Goal: Task Accomplishment & Management: Manage account settings

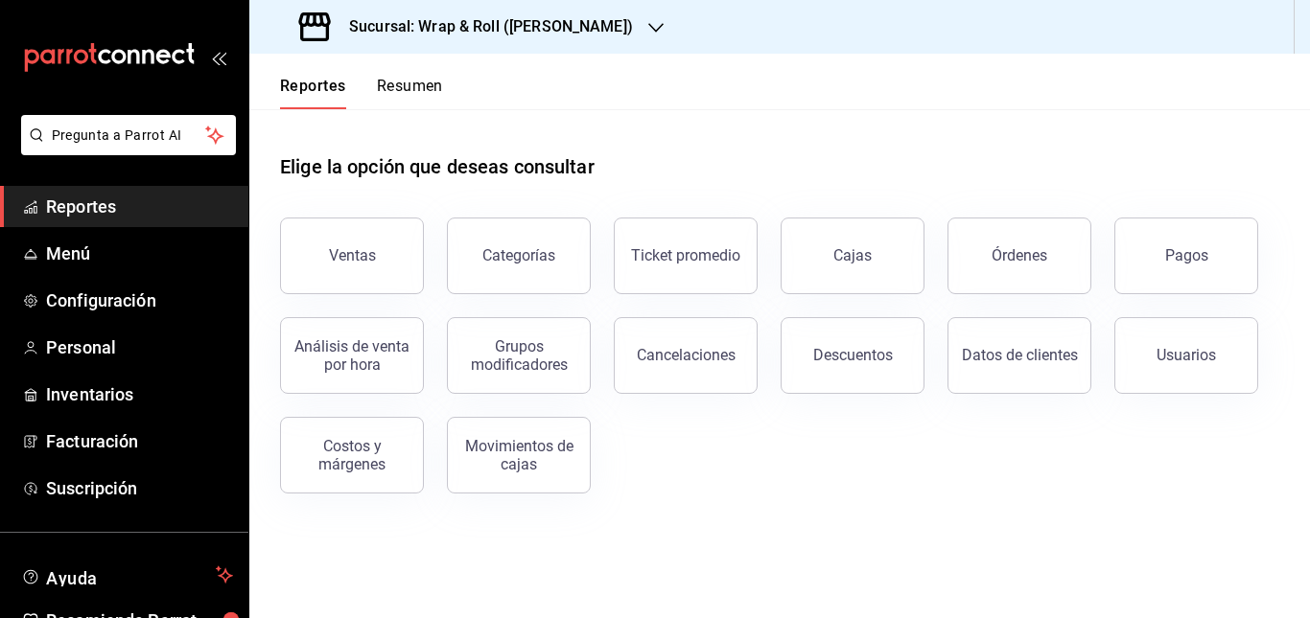
click at [567, 29] on h3 "Sucursal: Wrap & Roll ([PERSON_NAME])" at bounding box center [483, 26] width 299 height 23
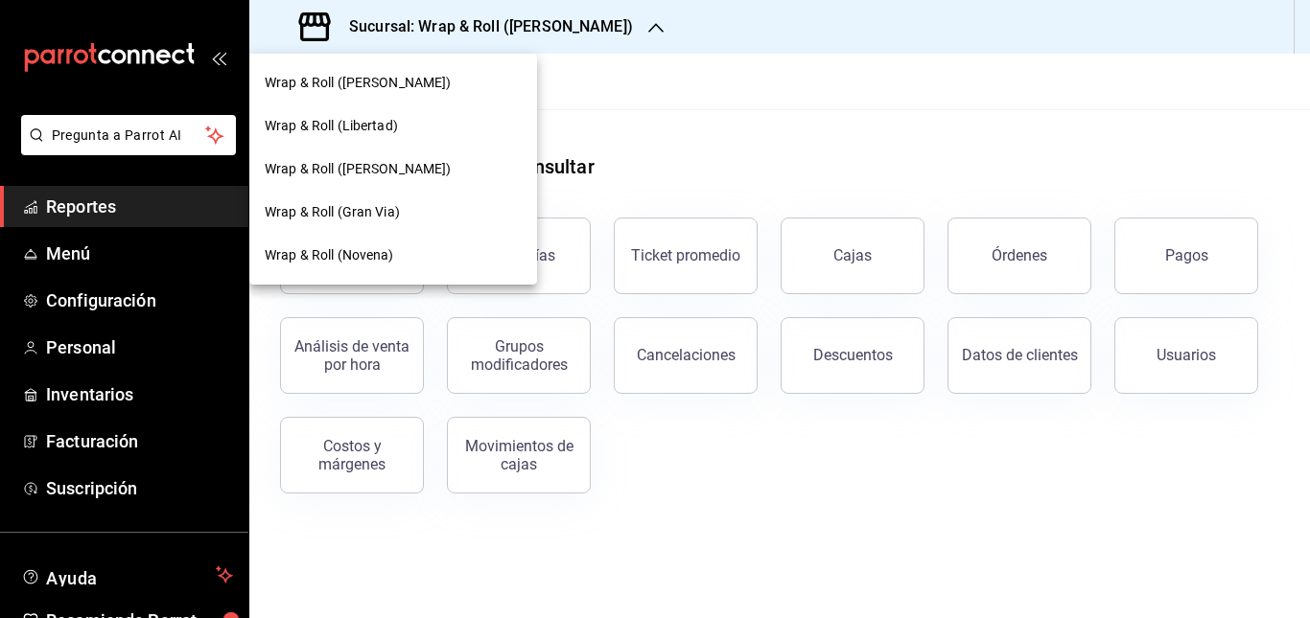
click at [370, 211] on span "Wrap & Roll (Gran Via)" at bounding box center [332, 212] width 135 height 20
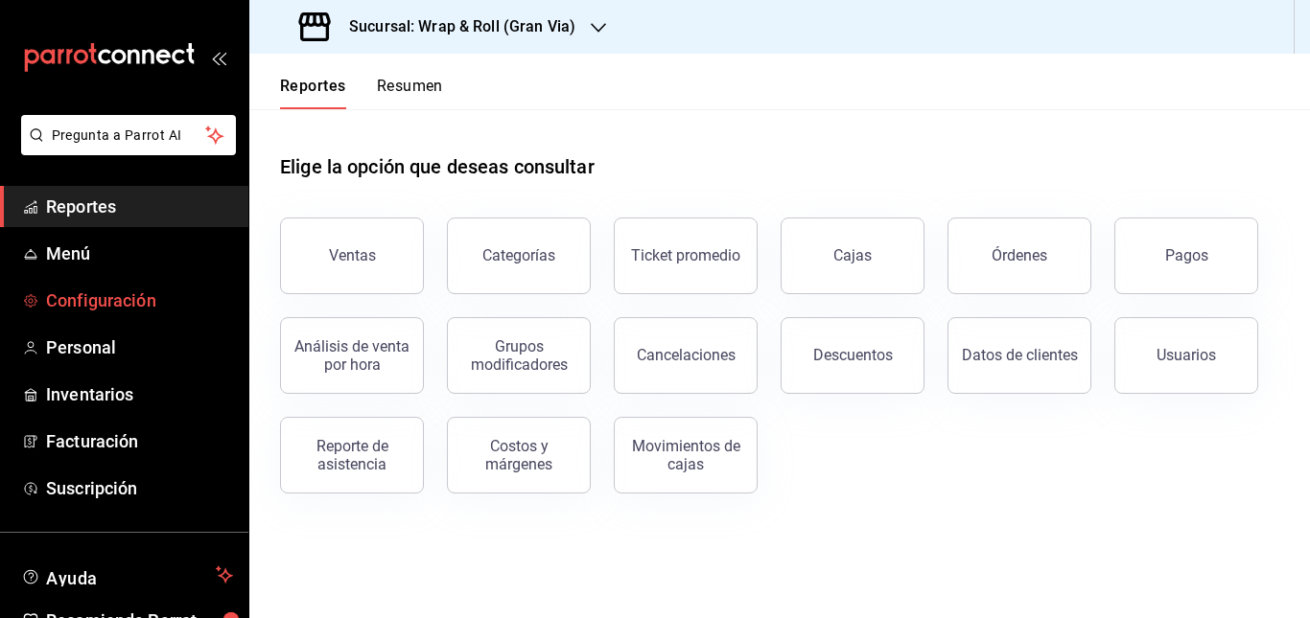
click at [113, 291] on span "Configuración" at bounding box center [139, 301] width 187 height 26
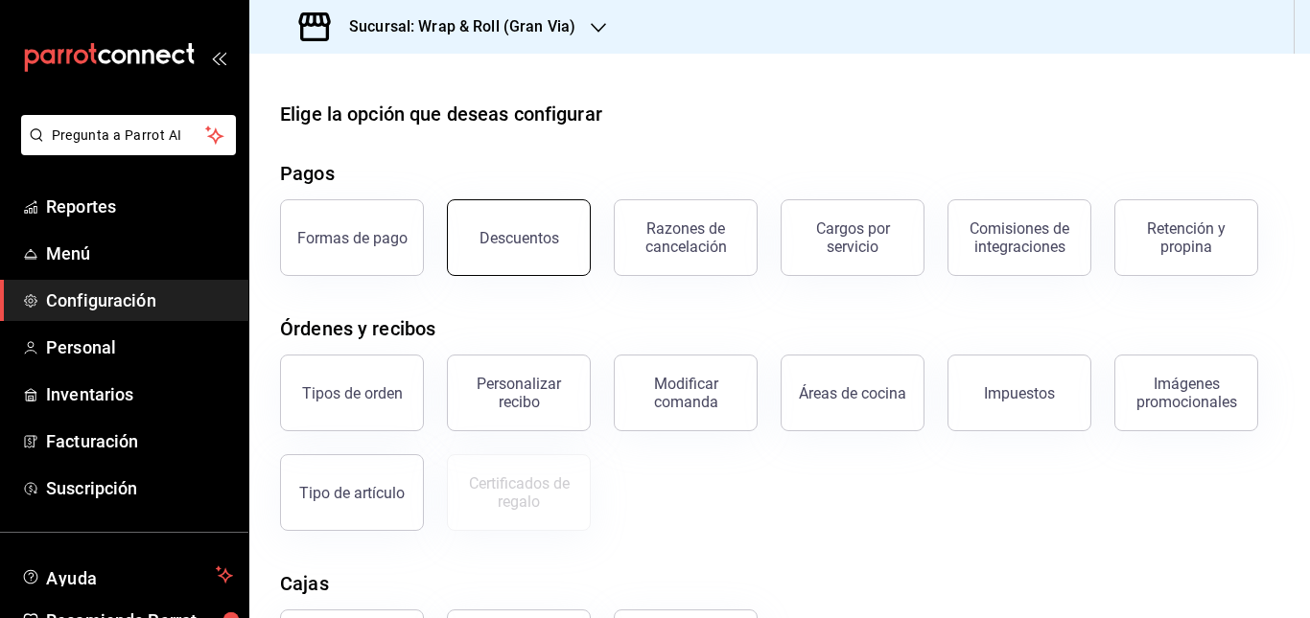
click at [504, 260] on button "Descuentos" at bounding box center [519, 237] width 144 height 77
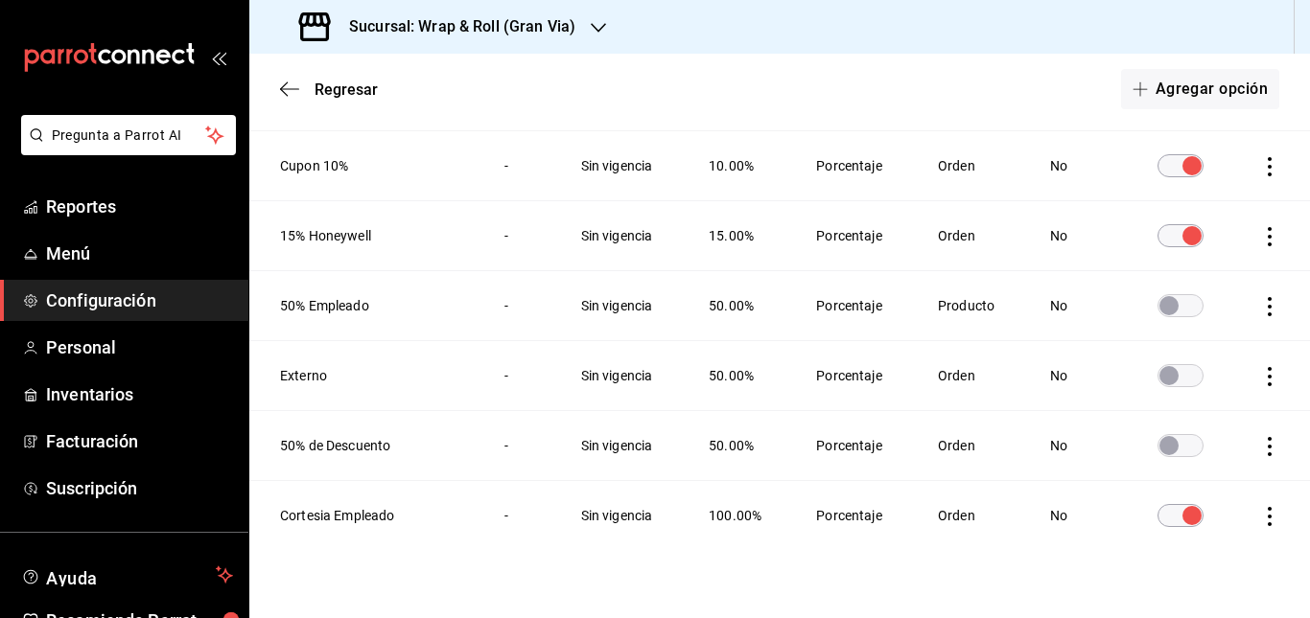
scroll to position [524, 0]
click at [1153, 311] on input "discountsTable" at bounding box center [1168, 304] width 69 height 23
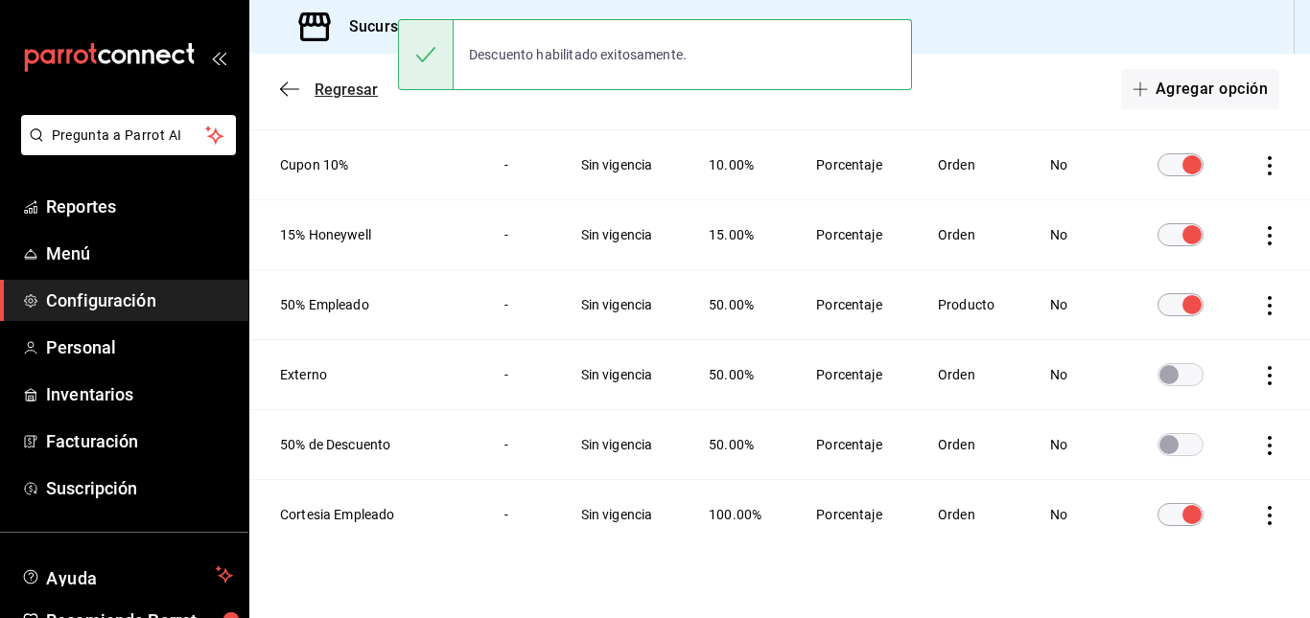
click at [281, 83] on icon "button" at bounding box center [289, 89] width 19 height 17
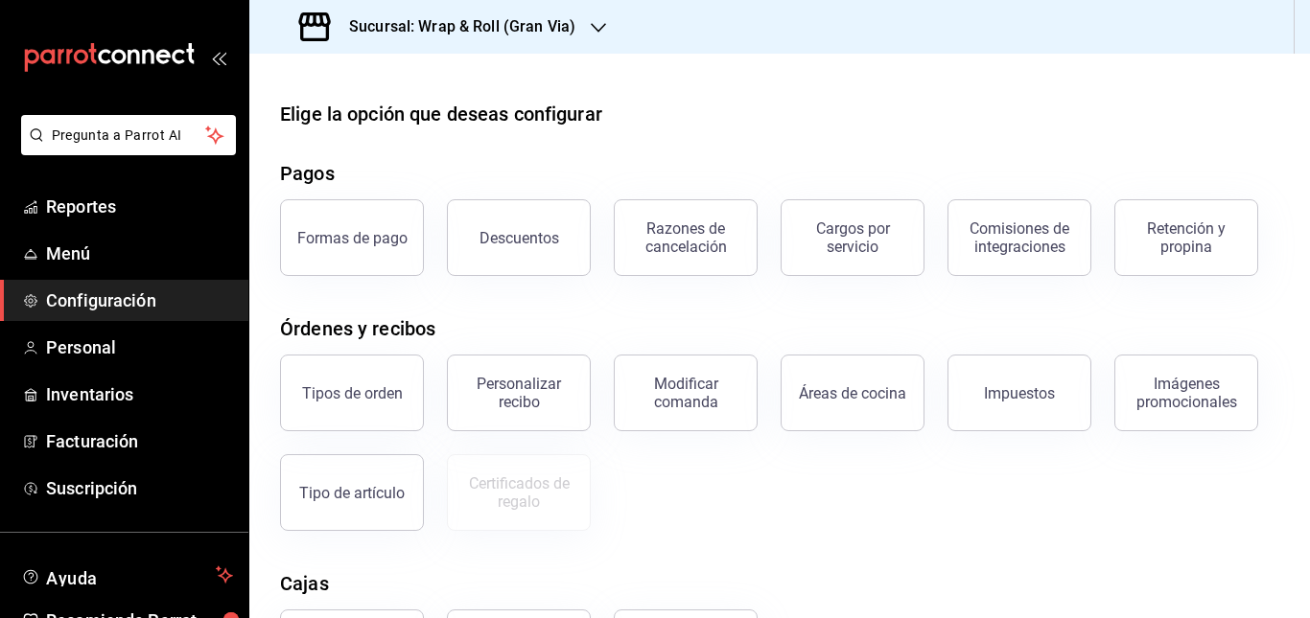
click at [94, 291] on span "Configuración" at bounding box center [139, 301] width 187 height 26
click at [104, 212] on span "Reportes" at bounding box center [139, 207] width 187 height 26
